Goal: Task Accomplishment & Management: Manage account settings

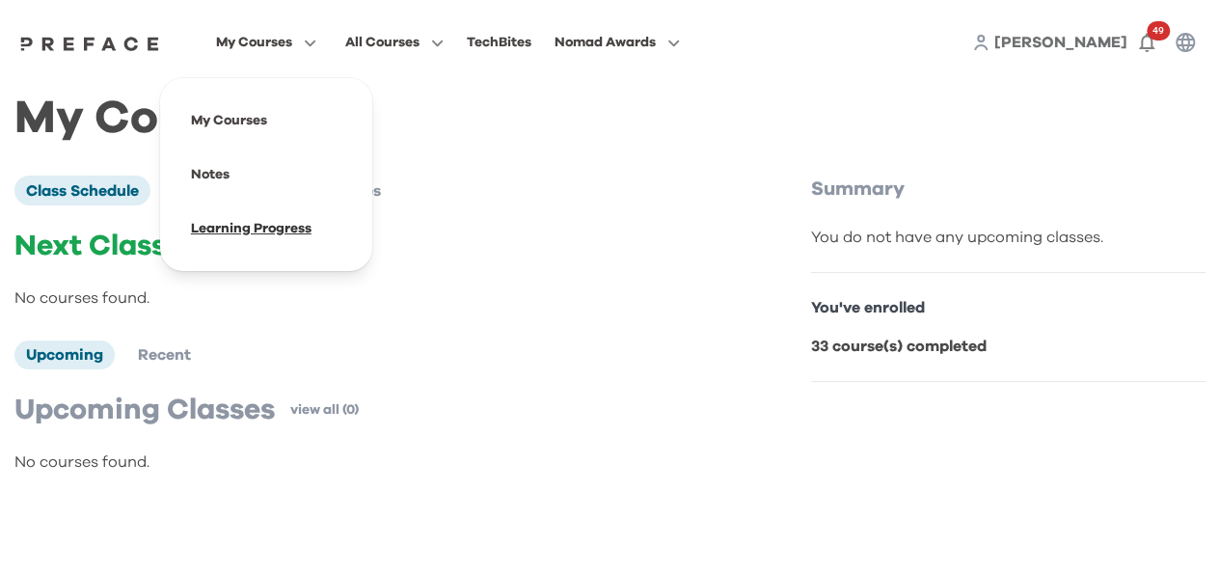
click at [231, 230] on span at bounding box center [266, 229] width 181 height 54
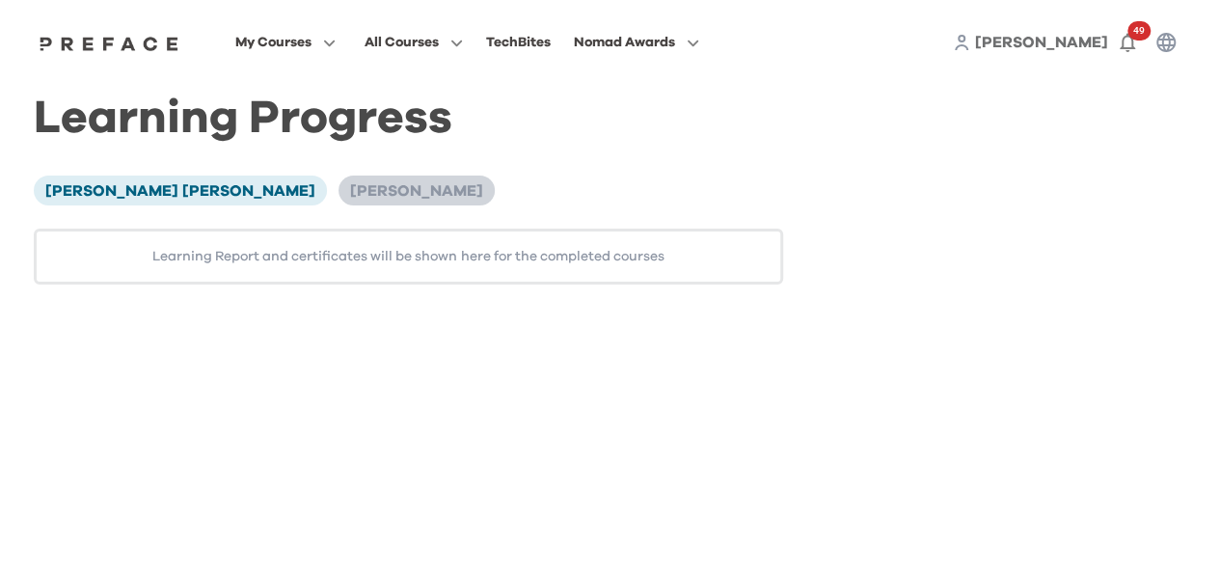
click at [350, 190] on span "[PERSON_NAME]" at bounding box center [416, 190] width 133 height 15
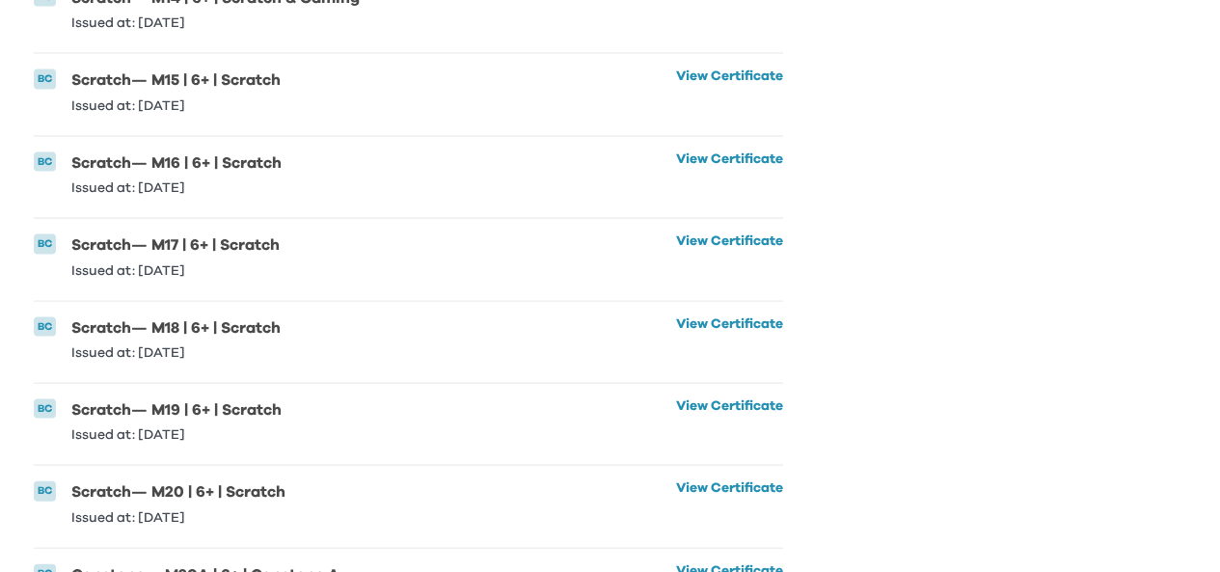
scroll to position [2029, 0]
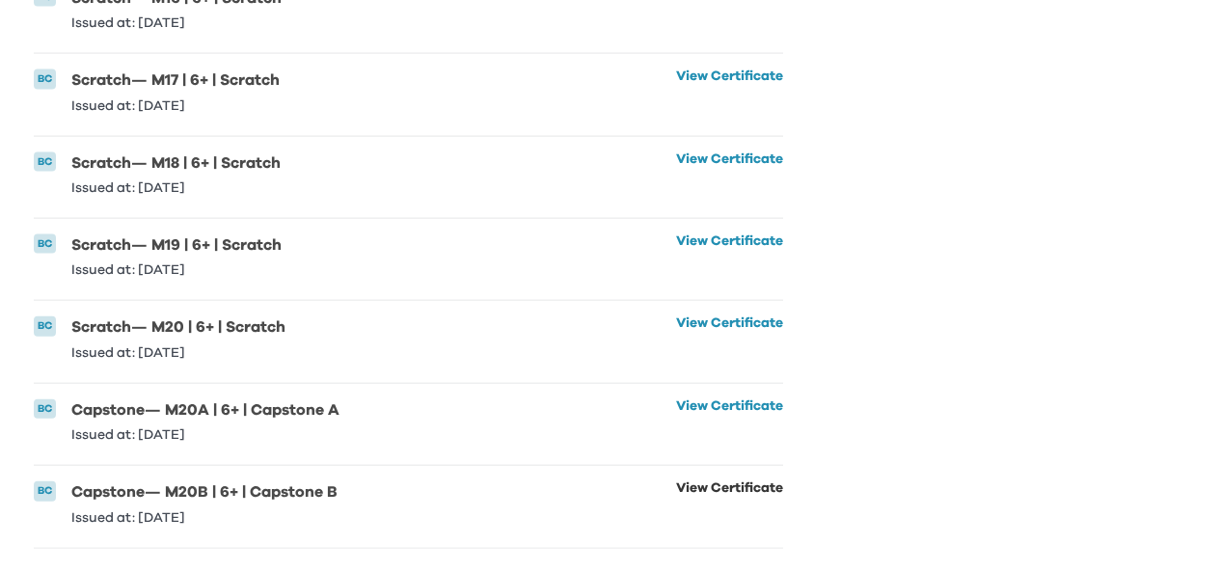
click at [721, 481] on link "View Certificate" at bounding box center [729, 502] width 107 height 42
click at [710, 399] on link "View Certificate" at bounding box center [729, 420] width 107 height 42
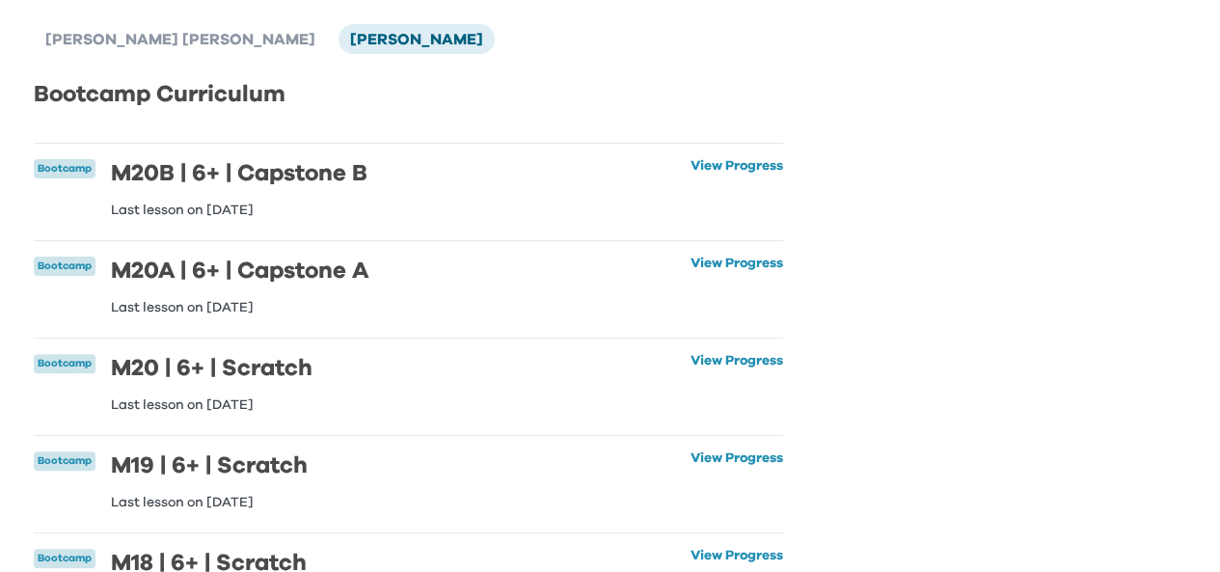
scroll to position [0, 0]
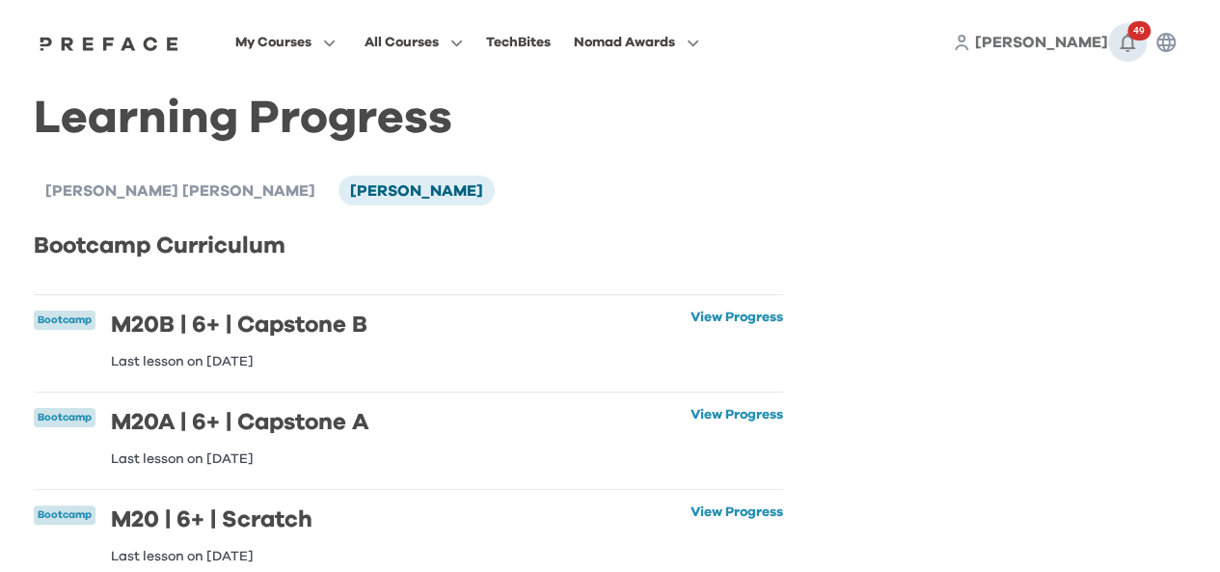
click at [1124, 38] on icon "button" at bounding box center [1127, 43] width 15 height 19
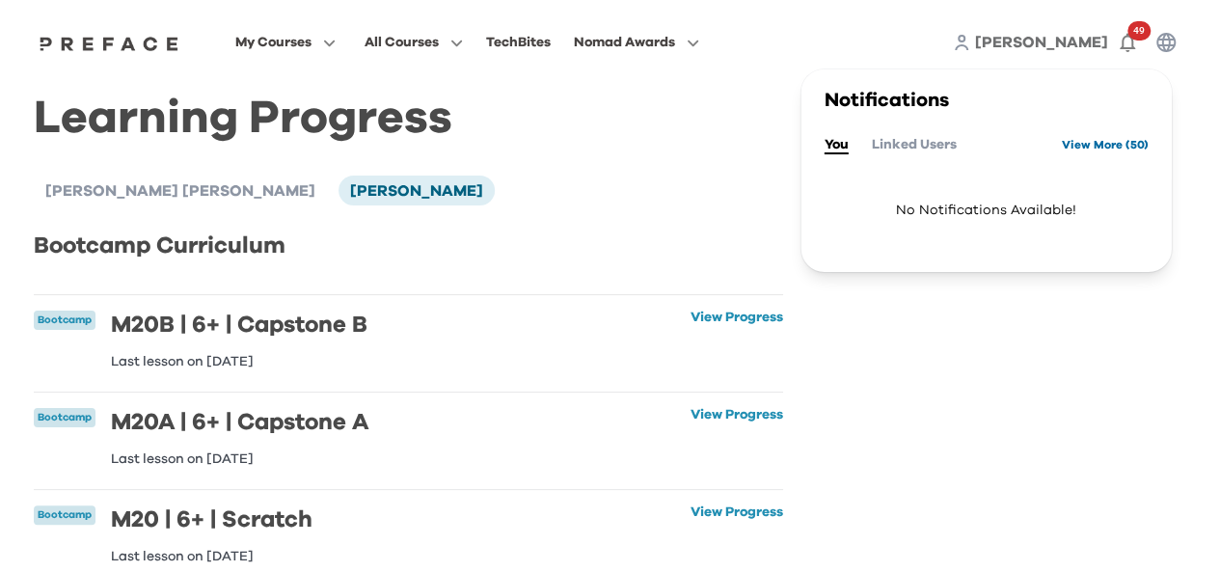
click at [1090, 144] on link "View More ( 50 )" at bounding box center [1105, 144] width 87 height 31
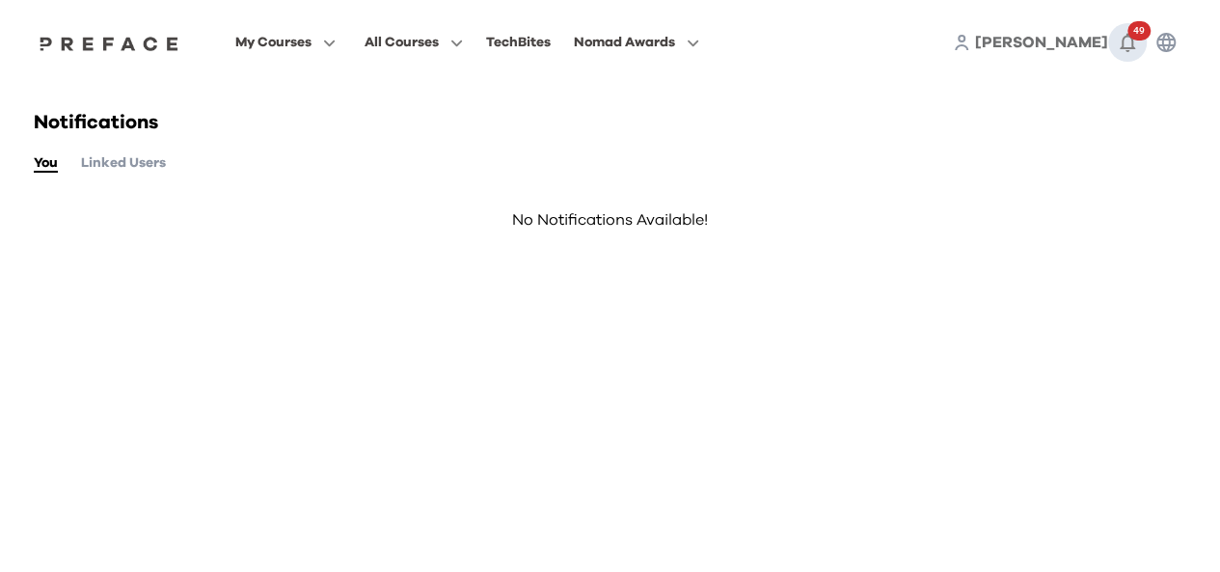
click at [1130, 33] on span "49" at bounding box center [1138, 30] width 23 height 19
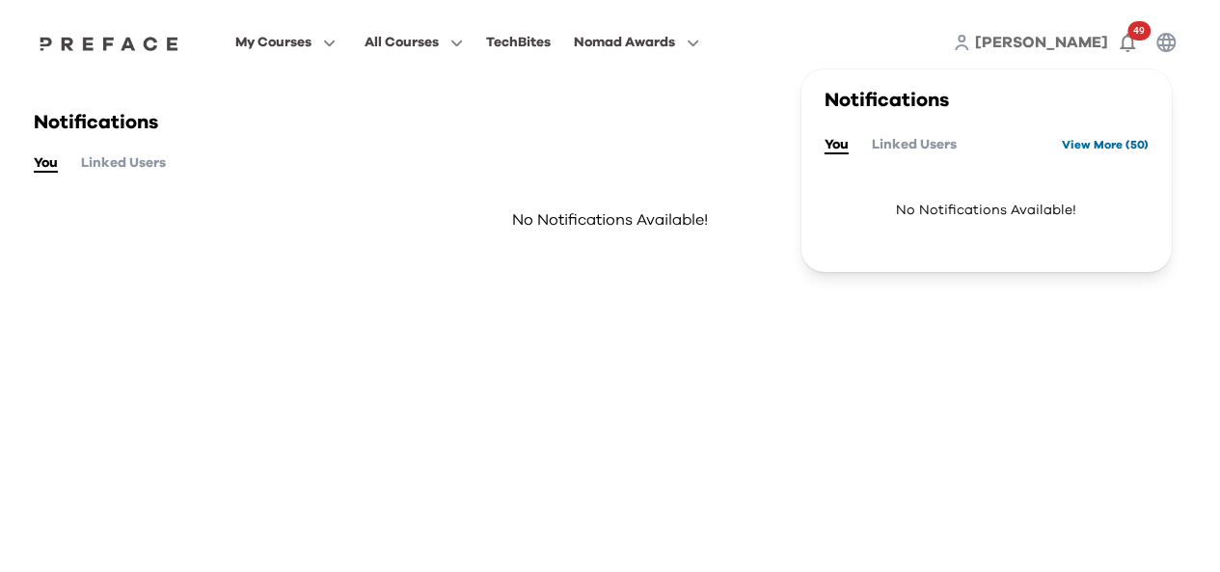
click at [1111, 144] on link "View More ( 50 )" at bounding box center [1105, 144] width 87 height 31
click at [1094, 146] on link "View More ( 50 )" at bounding box center [1105, 144] width 87 height 31
click at [270, 232] on span at bounding box center [285, 229] width 181 height 54
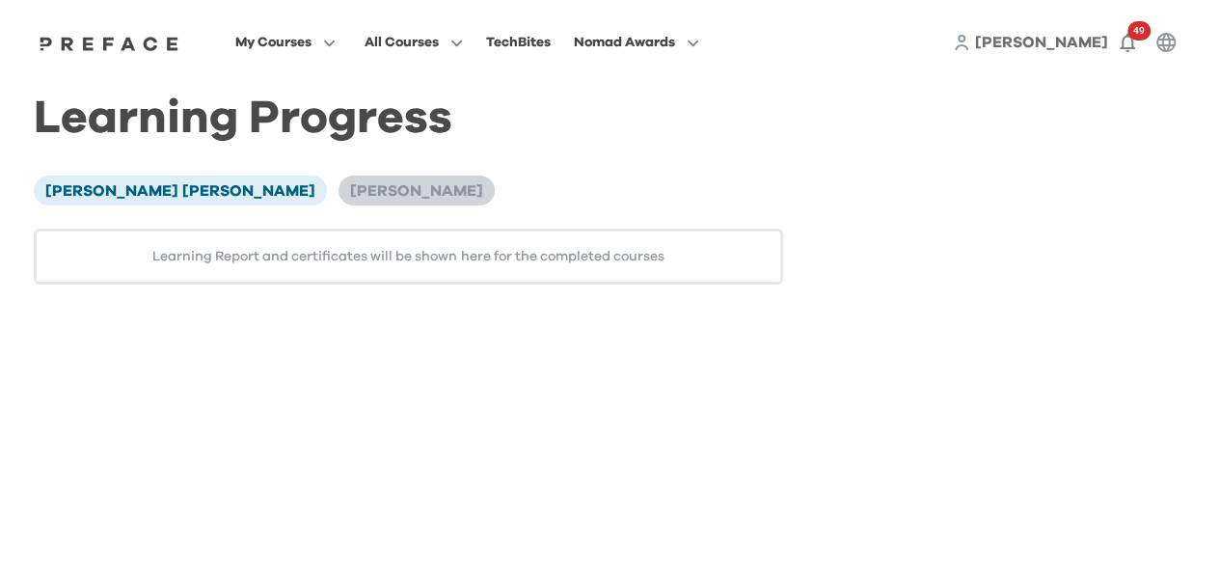
click at [350, 190] on span "[PERSON_NAME]" at bounding box center [416, 190] width 133 height 15
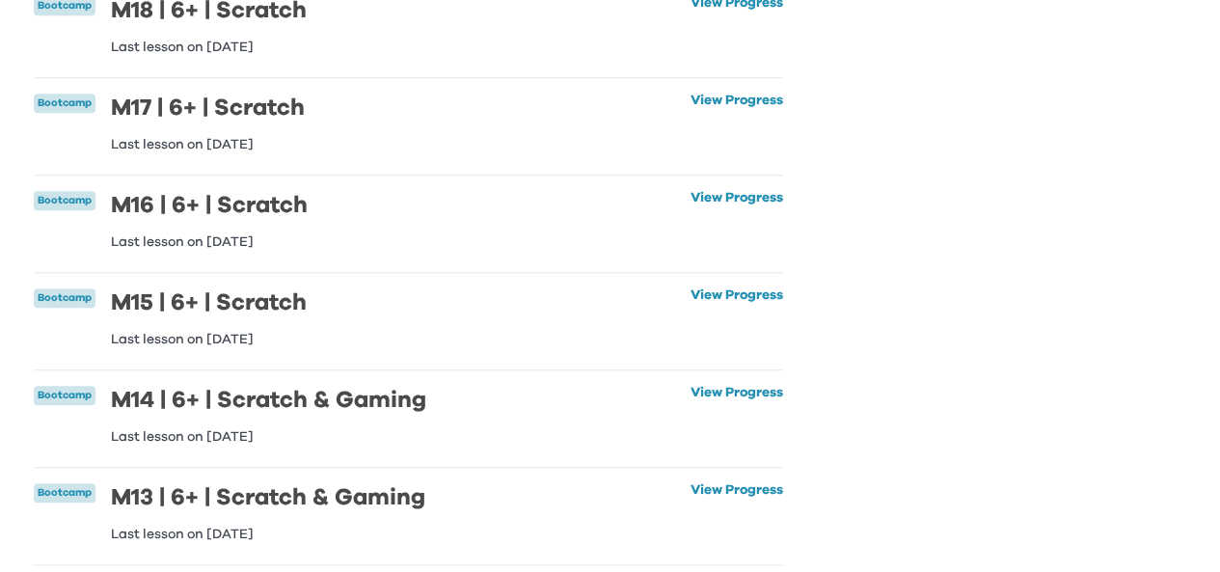
scroll to position [579, 0]
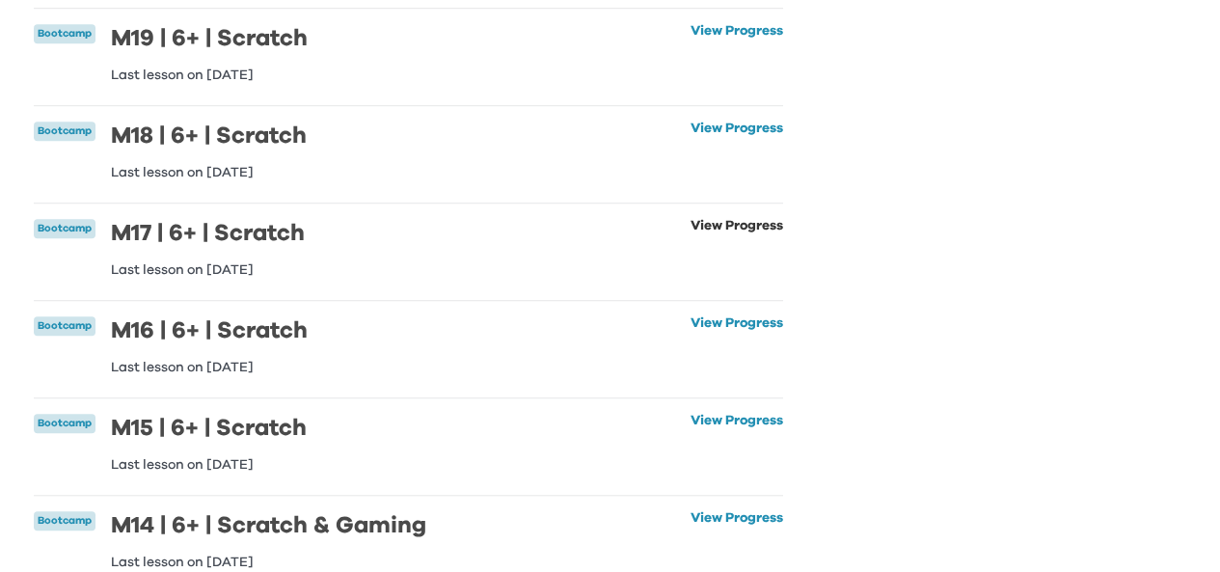
click at [716, 228] on link "View Progress" at bounding box center [736, 248] width 93 height 58
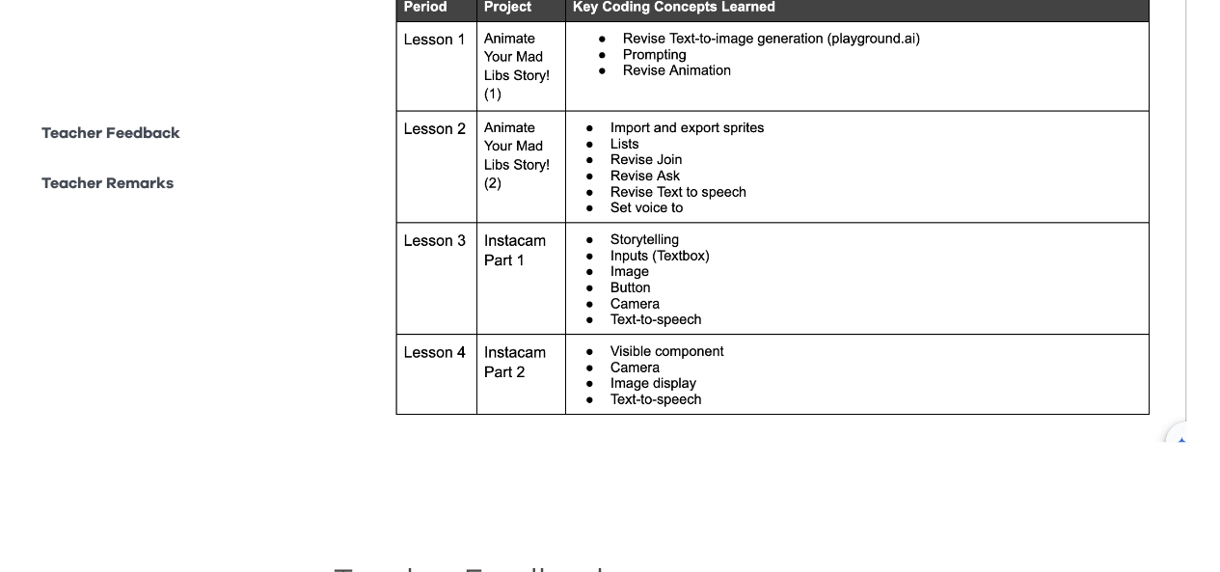
scroll to position [579, 0]
